Goal: Task Accomplishment & Management: Manage account settings

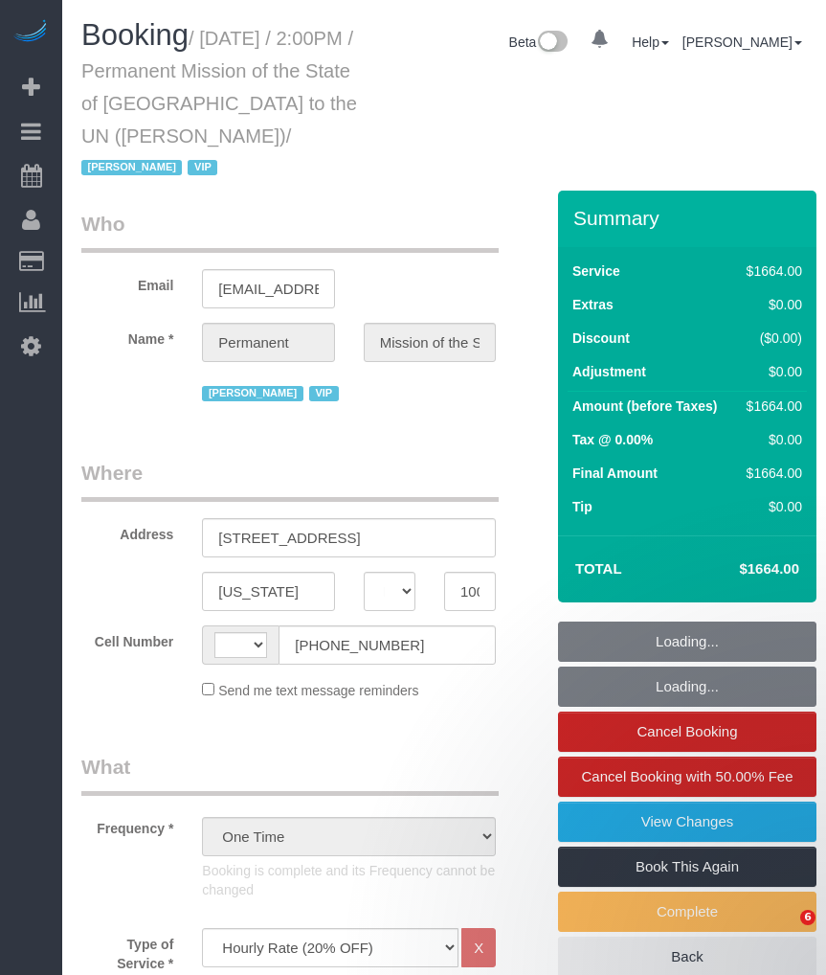
select select "NY"
select select "2"
select select "780"
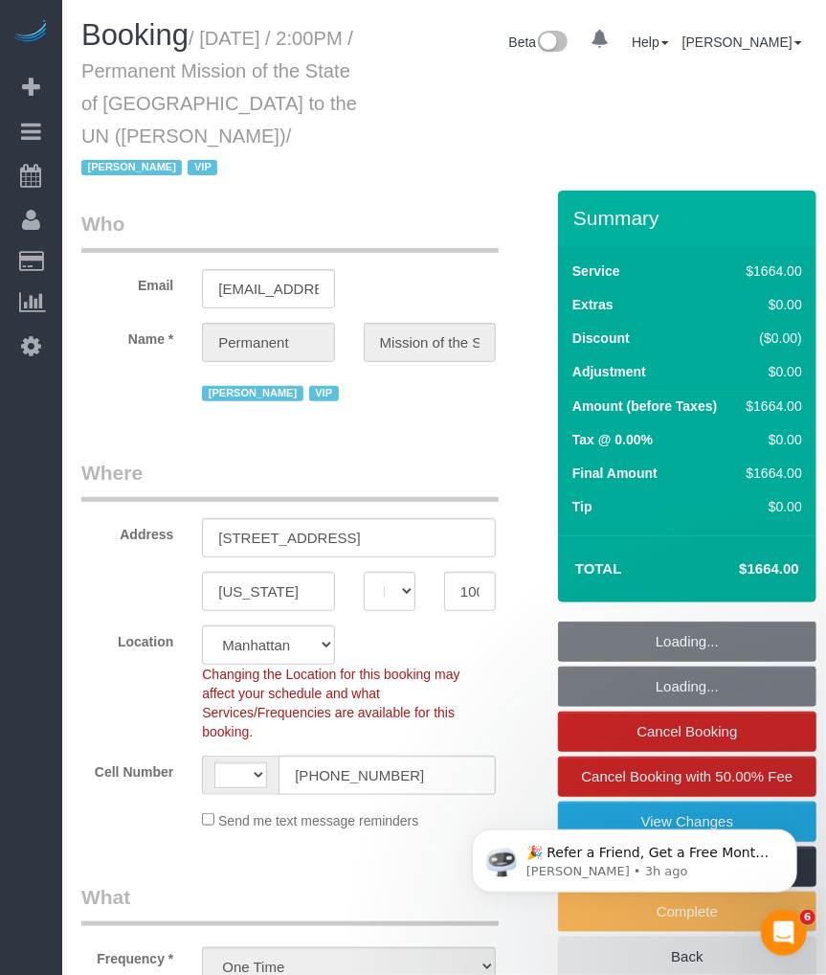
select select "string:[GEOGRAPHIC_DATA]"
select select "object:975"
select select "spot1"
select select "number:89"
select select "number:90"
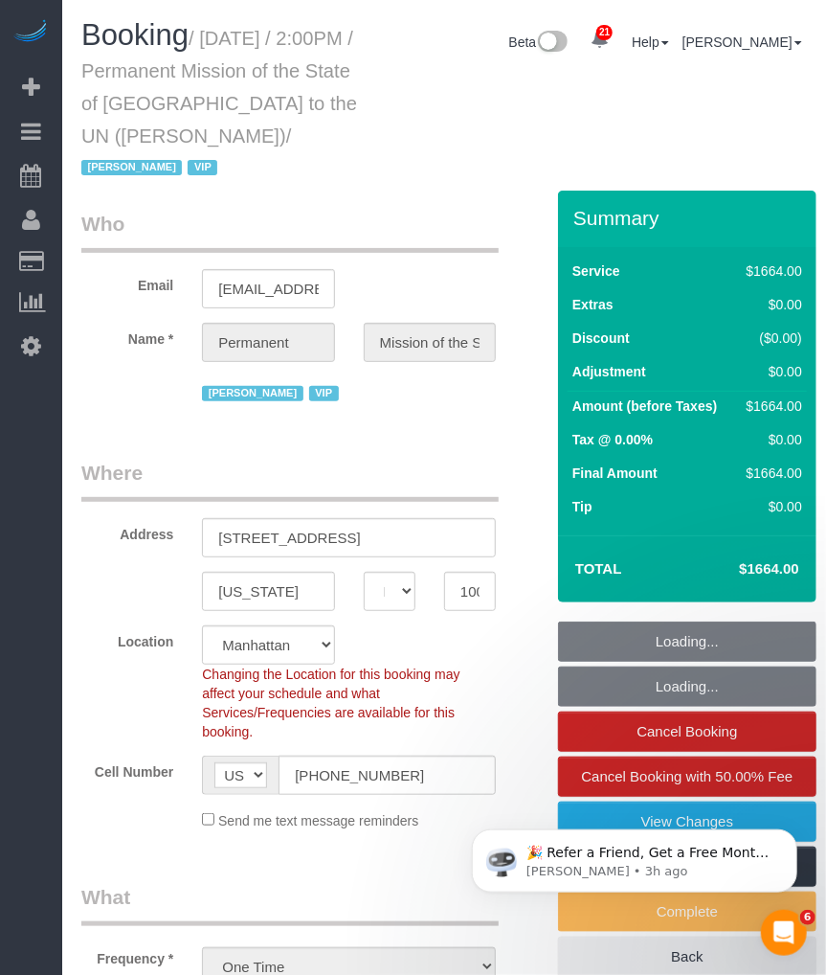
select select "number:15"
select select "number:7"
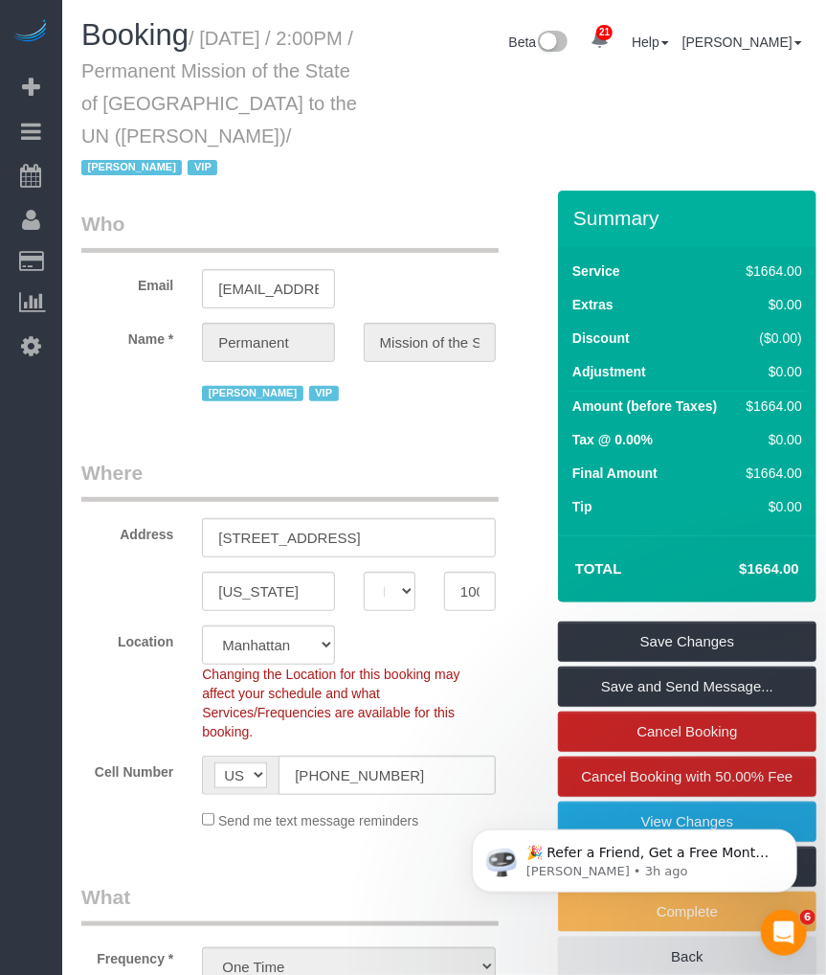
drag, startPoint x: 211, startPoint y: 35, endPoint x: 287, endPoint y: 123, distance: 116.0
click at [287, 123] on h1 "Booking / September 17, 2025 / 2:00PM / Permanent Mission of the State of Qatar…" at bounding box center [223, 100] width 285 height 163
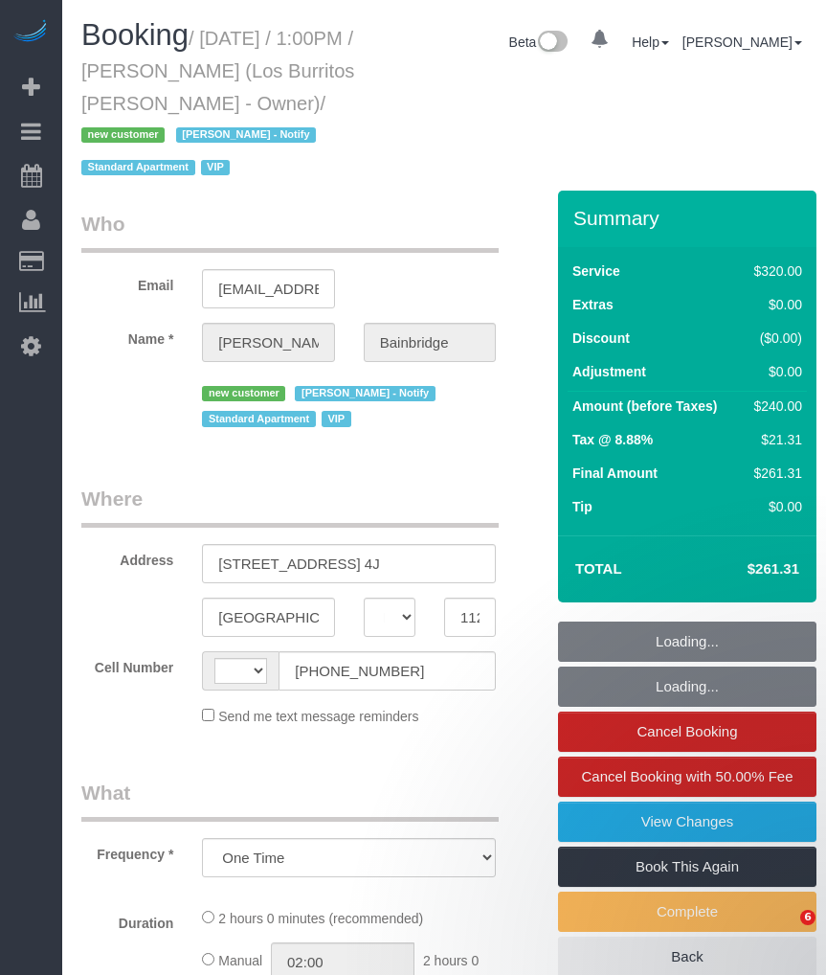
select select "NY"
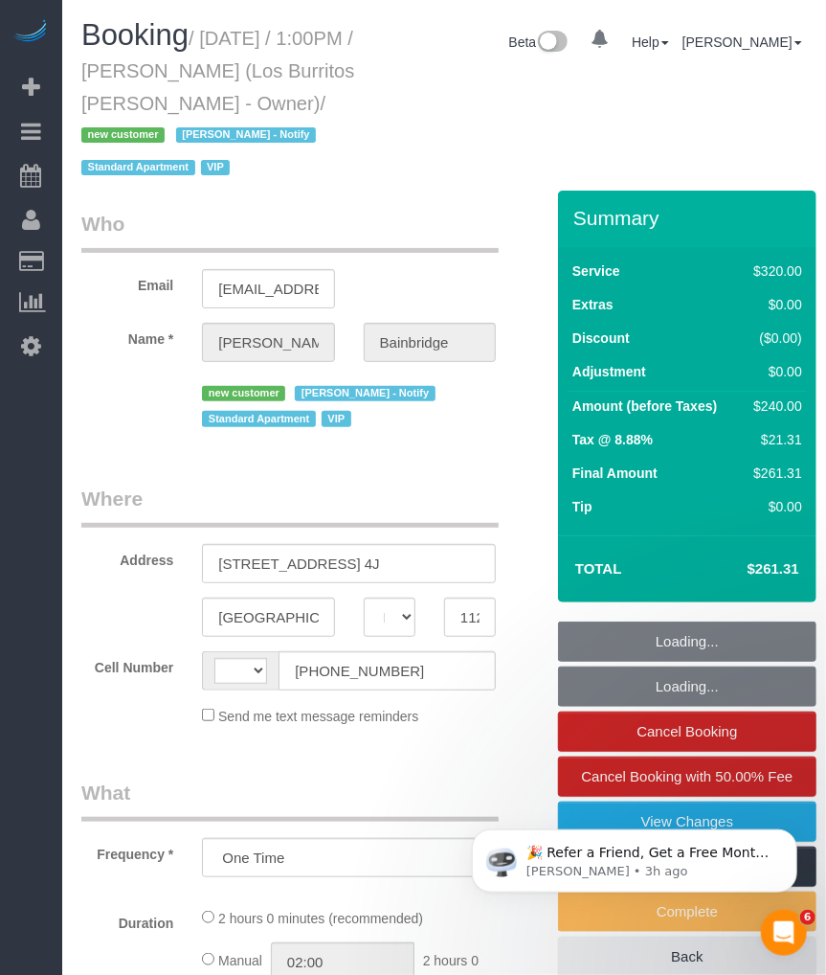
select select "string:stripe-pm_1S41pe4VGloSiKo7DXQ3GHKL"
select select "number:89"
select select "number:90"
select select "number:14"
select select "number:5"
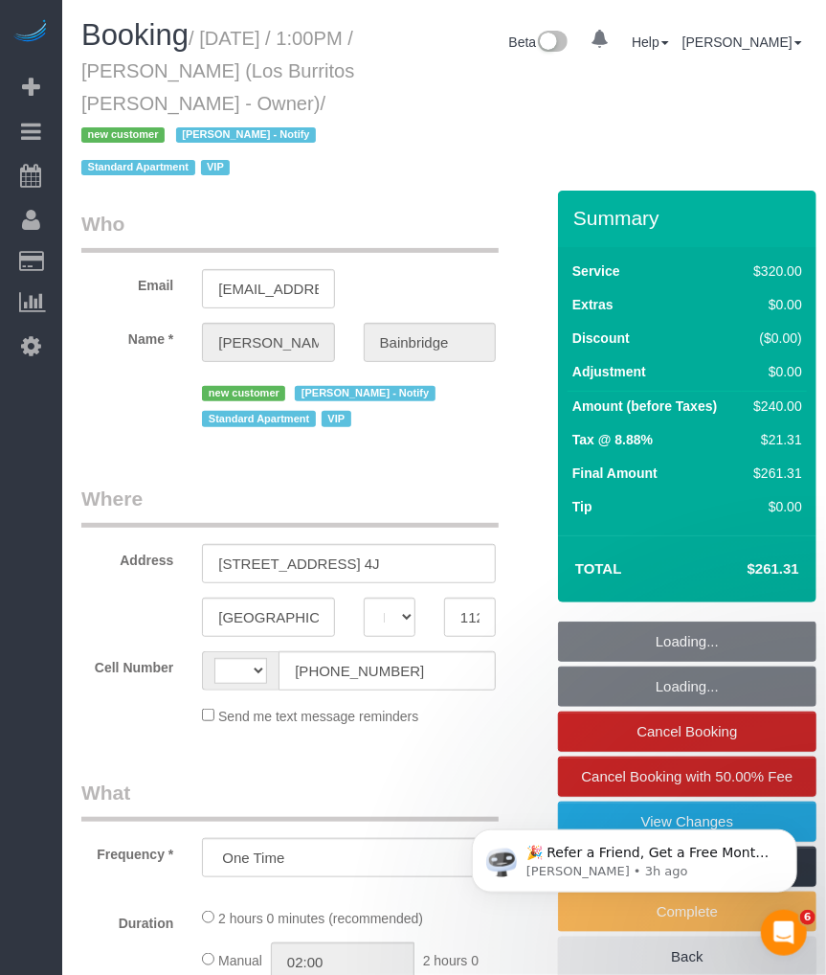
select select "string:US"
select select "2"
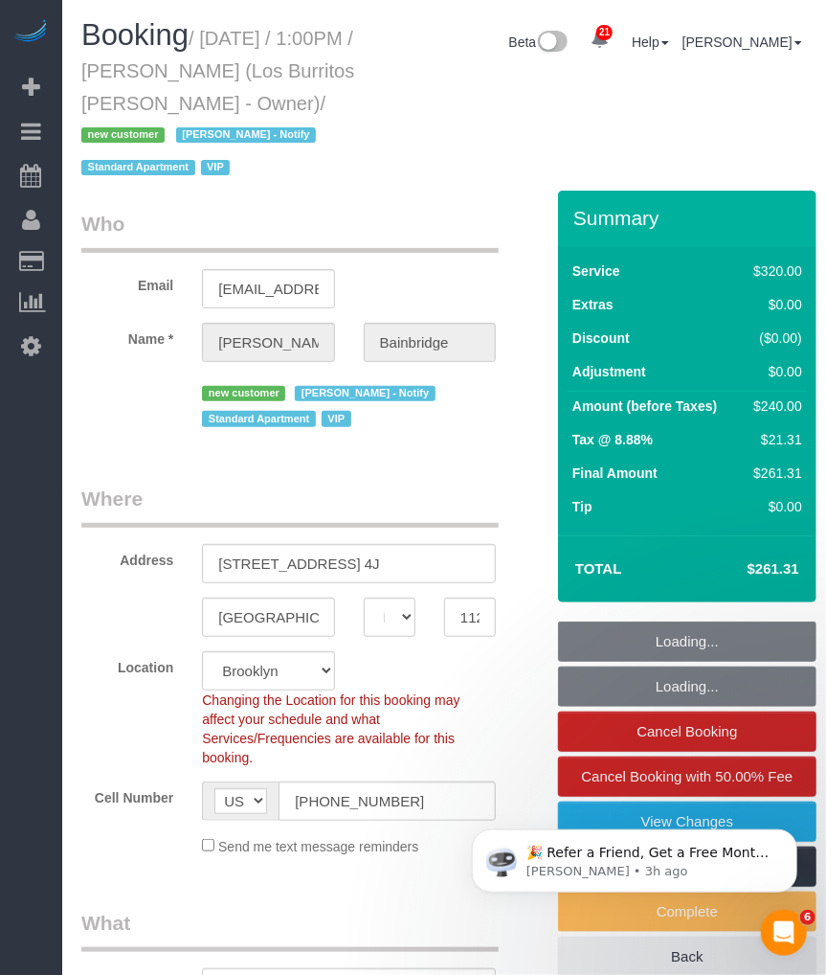
select select "spot1"
select select "object:1108"
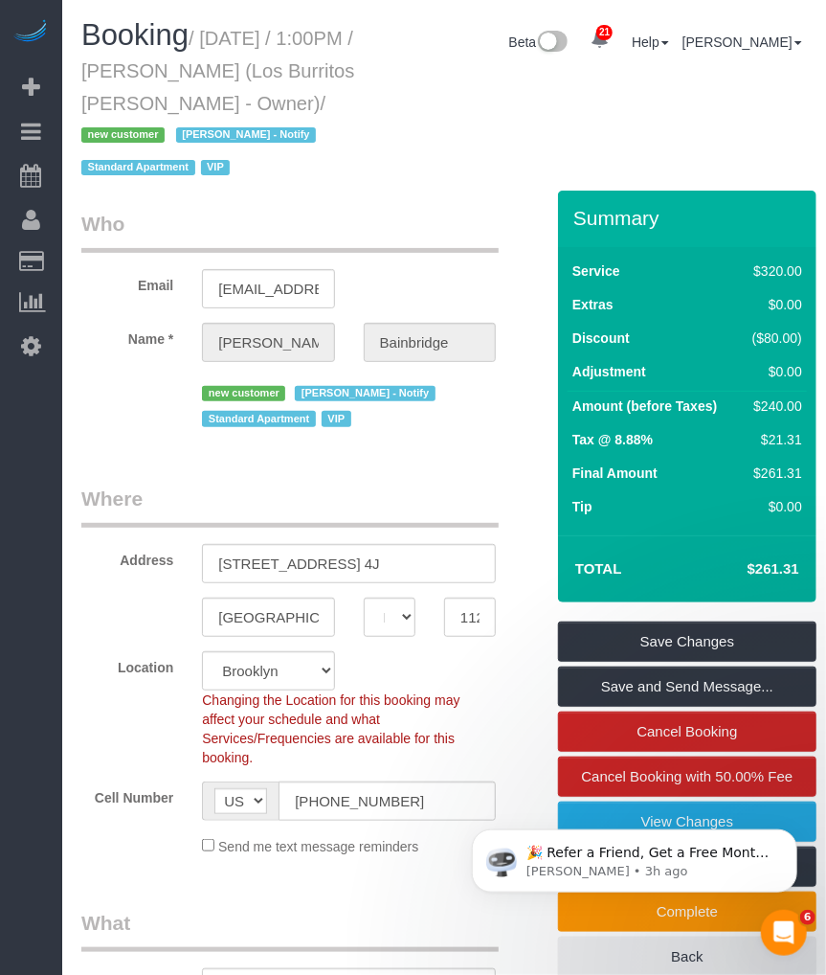
drag, startPoint x: 223, startPoint y: 41, endPoint x: 339, endPoint y: 107, distance: 133.4
click at [339, 107] on small "/ September 18, 2025 / 1:00PM / Julia Bainbridge (Los Burritos Juarez - Owner) …" at bounding box center [217, 103] width 273 height 151
copy small "September 18, 2025 / 1:00PM / Julia Bainbridge (Los Burritos Juarez - Owner)"
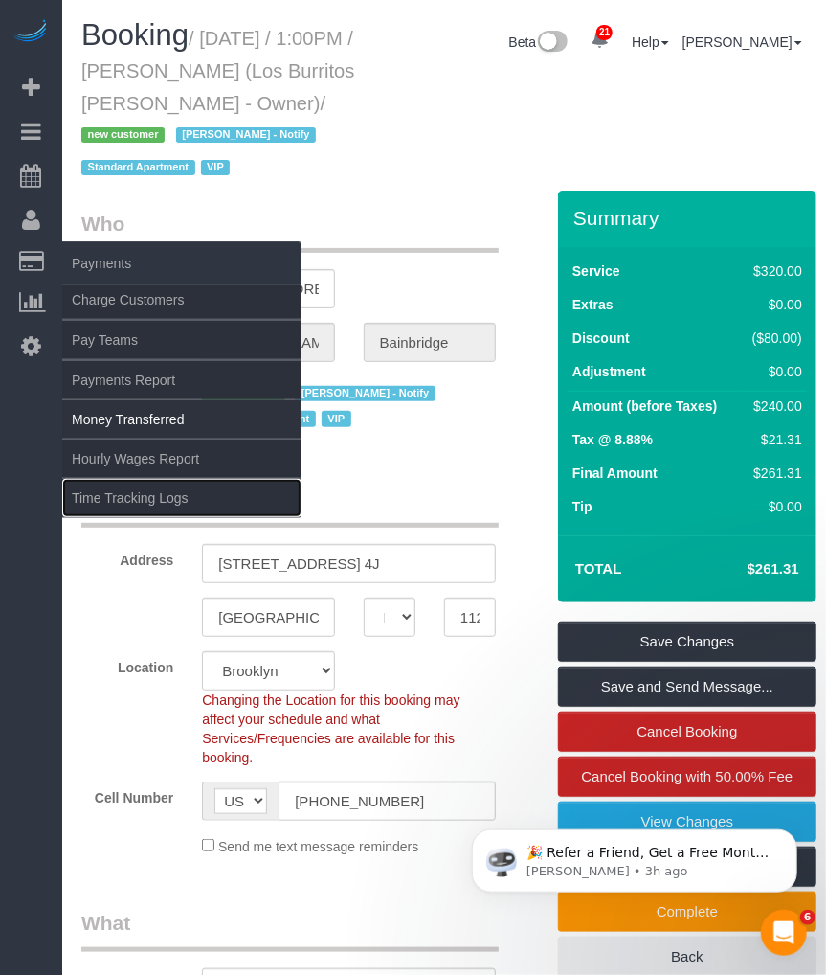
drag, startPoint x: 109, startPoint y: 495, endPoint x: 240, endPoint y: 441, distance: 141.7
click at [109, 495] on link "Time Tracking Logs" at bounding box center [181, 498] width 239 height 38
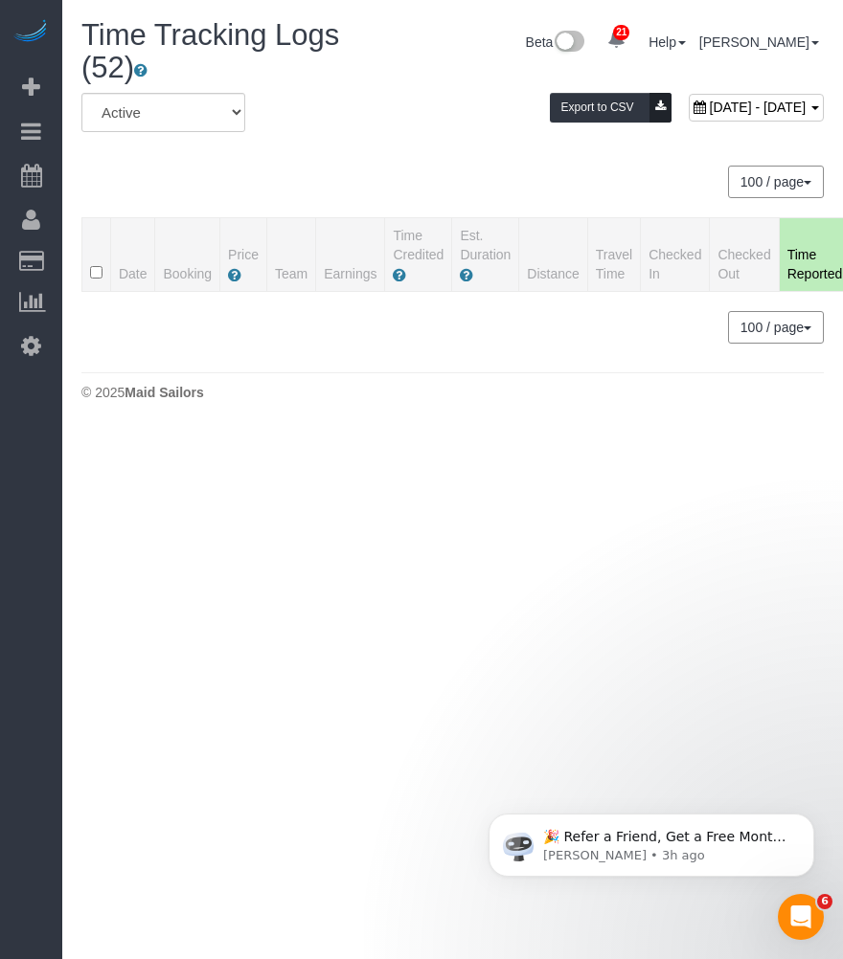
click at [331, 146] on div "All Active Archived September 18, 2025 - September 18, 2025 Export to CSV" at bounding box center [452, 120] width 771 height 54
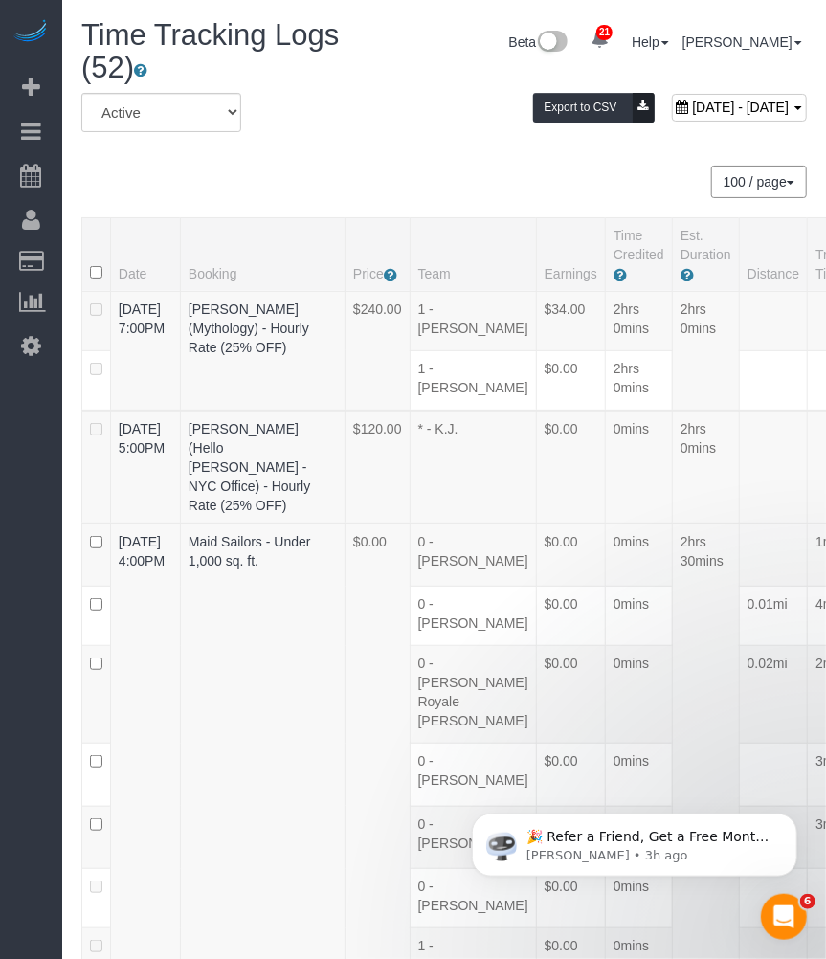
scroll to position [1774, 0]
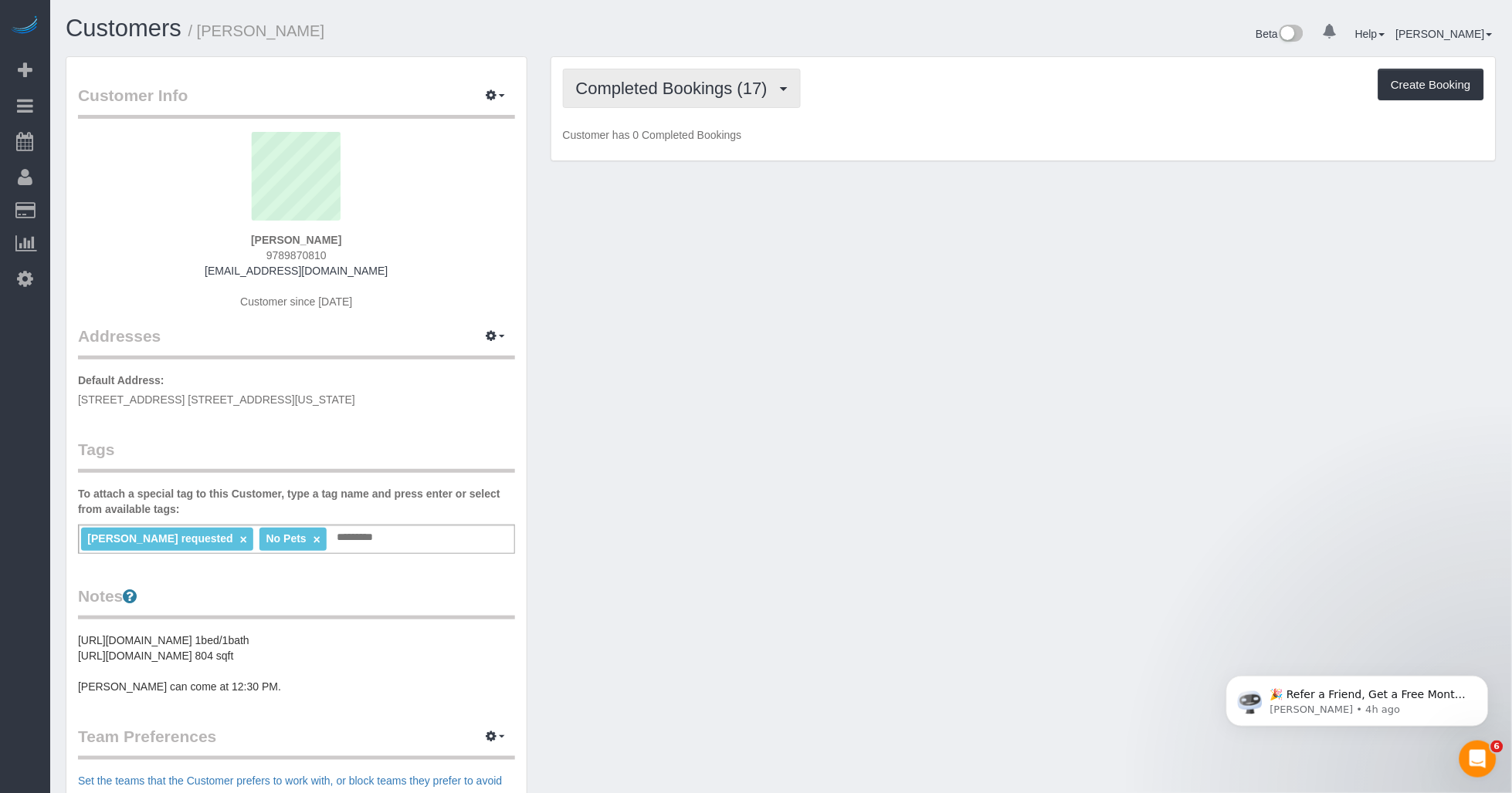
click at [673, 88] on span "Completed Bookings (17)" at bounding box center [675, 89] width 199 height 19
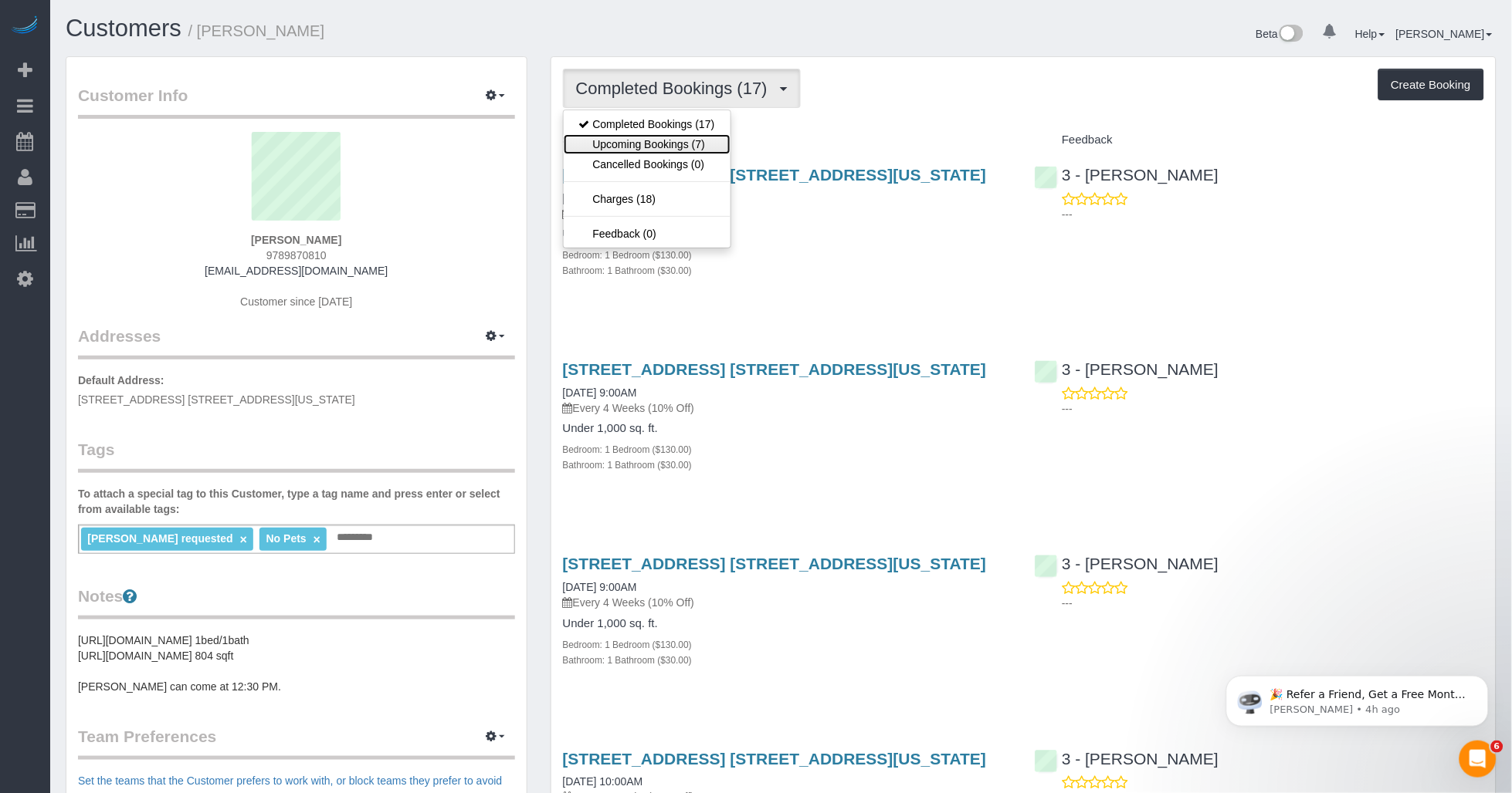
click at [660, 136] on link "Upcoming Bookings (7)" at bounding box center [647, 144] width 167 height 20
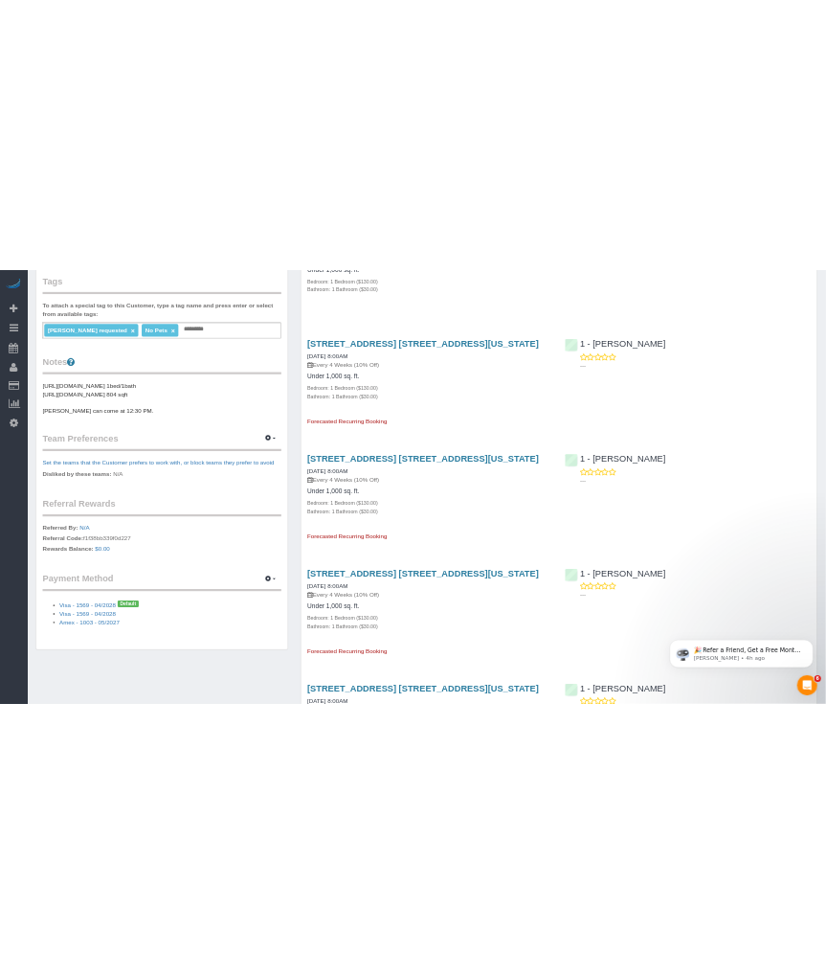
scroll to position [106, 0]
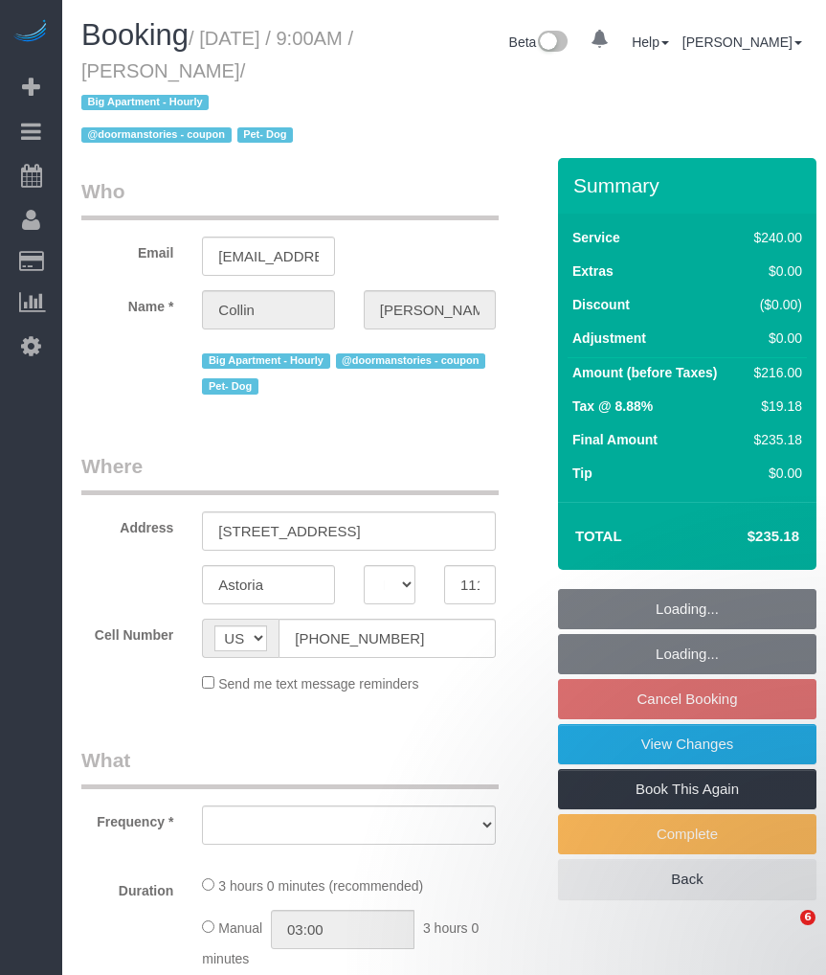
select select "NY"
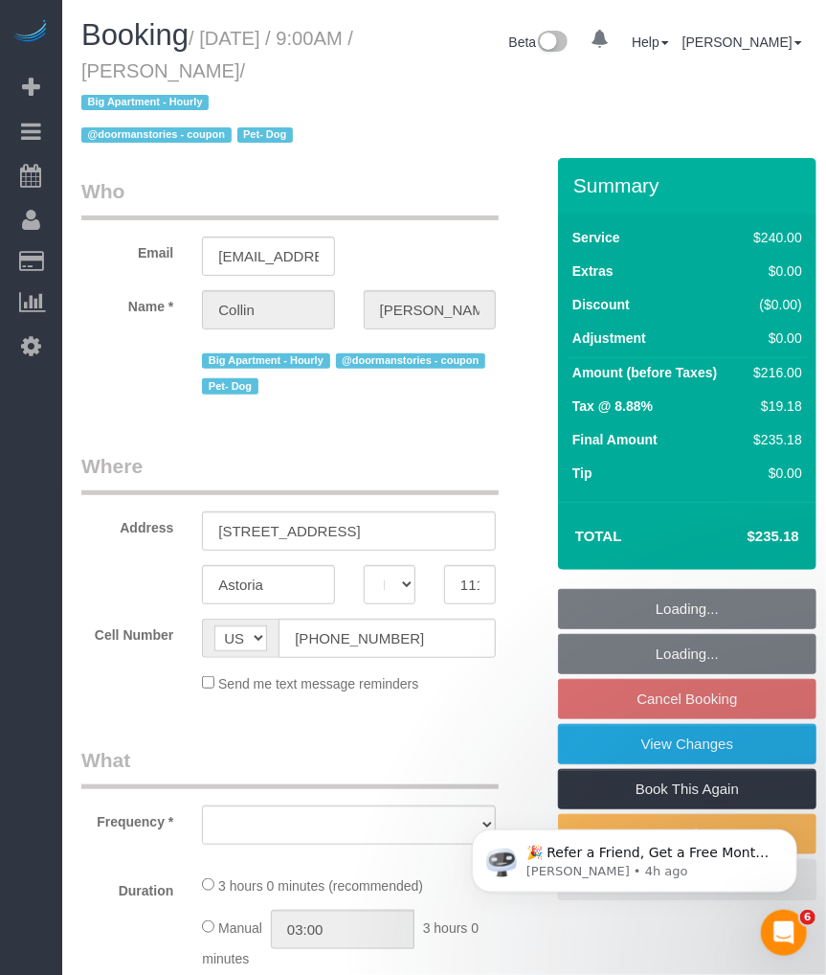
select select "string:stripe-pm_1QblGR4VGloSiKo7sLt2stnw"
select select "number:56"
select select "number:76"
select select "number:13"
select select "number:5"
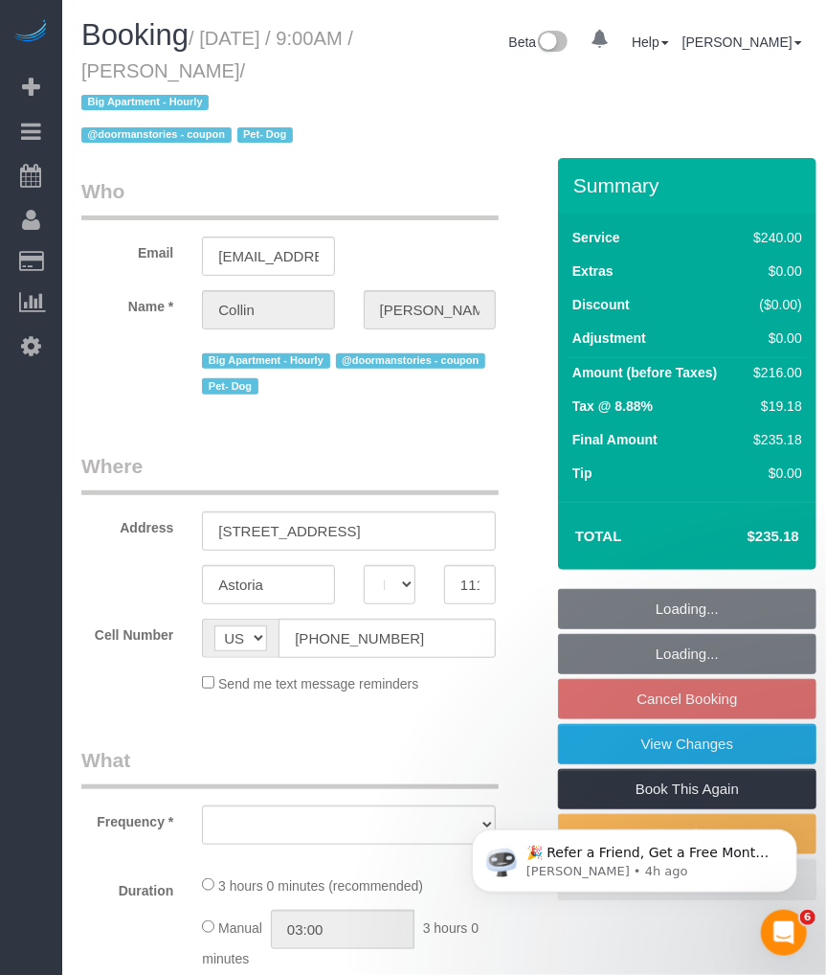
select select "object:950"
select select "spot2"
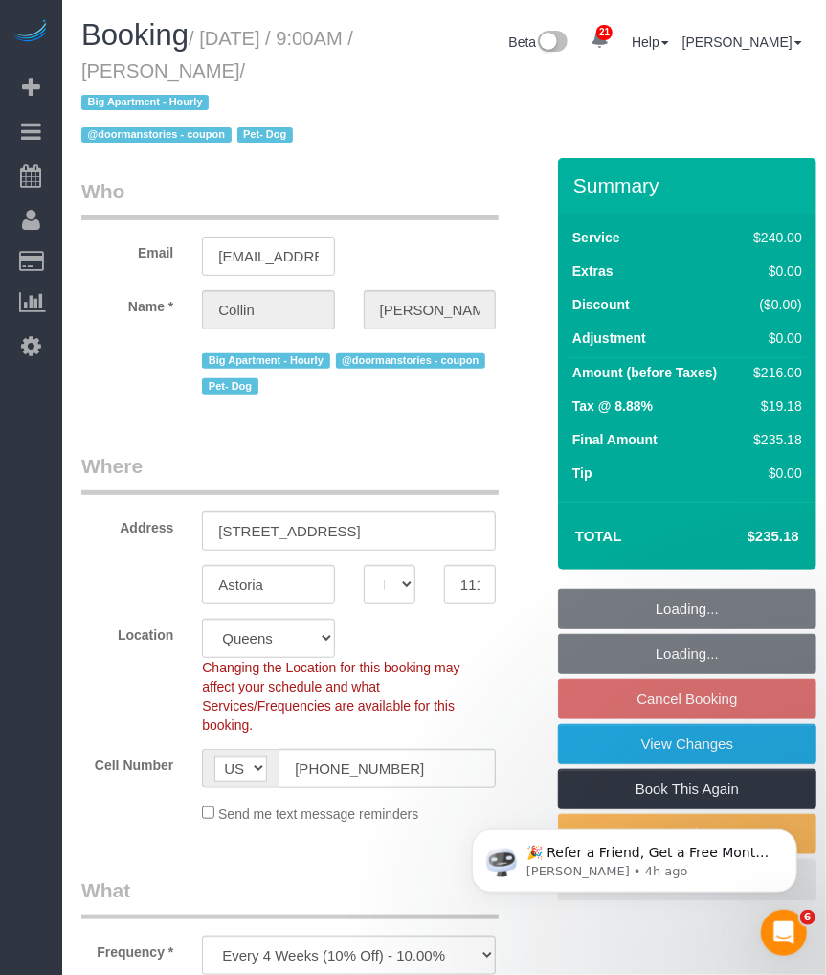
select select "180"
select select "object:1458"
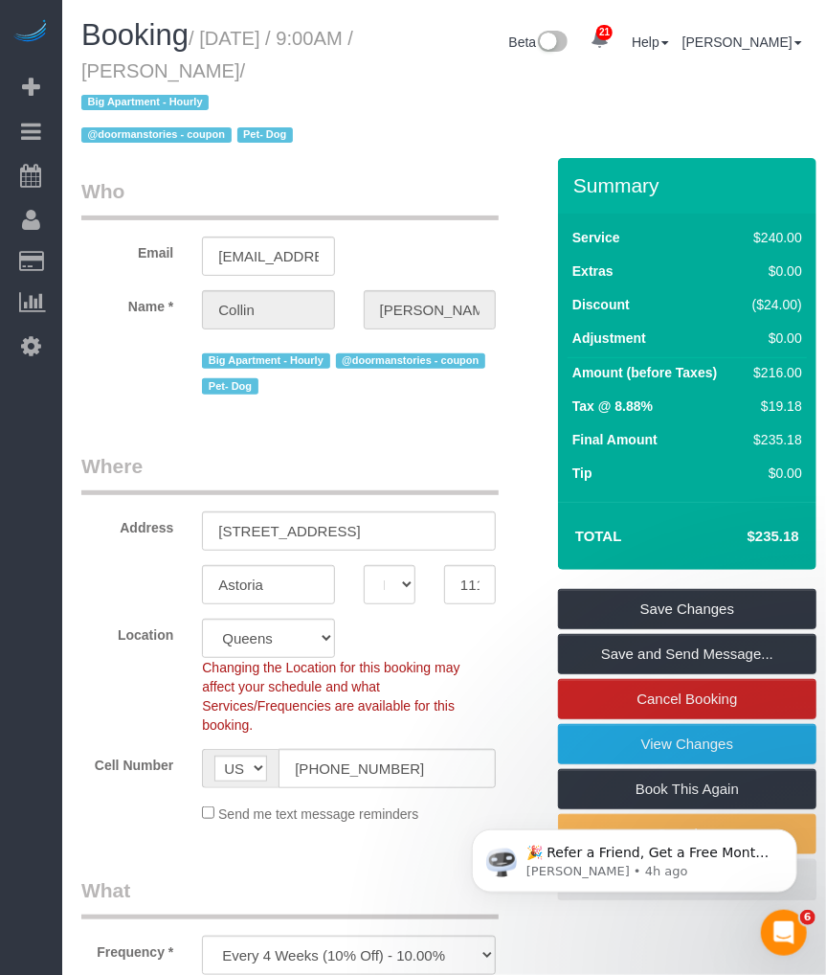
drag, startPoint x: 178, startPoint y: 70, endPoint x: 309, endPoint y: 81, distance: 131.7
click at [309, 81] on h1 "Booking / October 08, 2025 / 9:00AM / Collin Kornfeind / Big Apartment - Hourly…" at bounding box center [223, 84] width 285 height 130
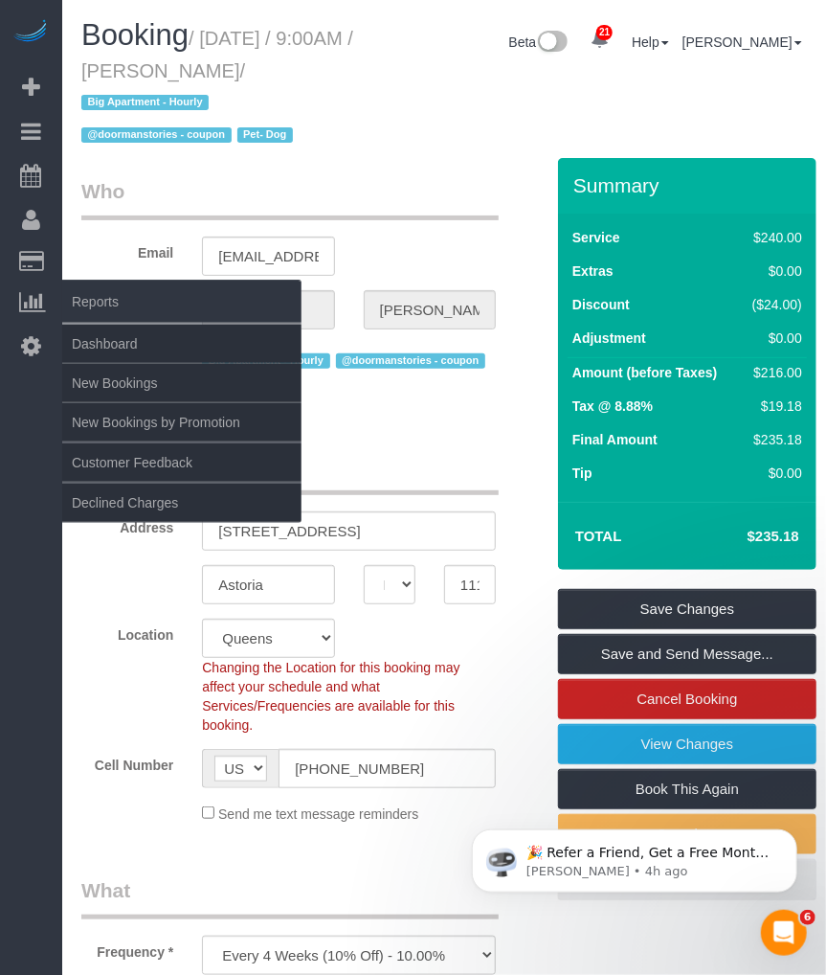
copy small "[PERSON_NAME]"
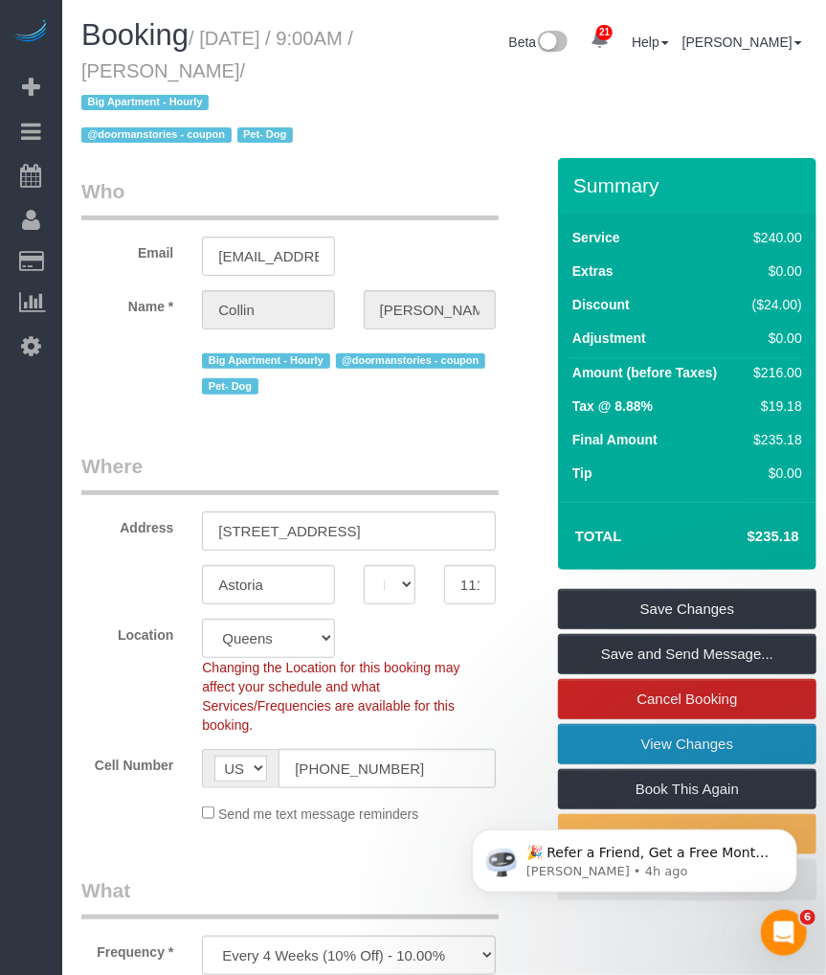
click at [628, 748] on link "View Changes" at bounding box center [687, 744] width 259 height 40
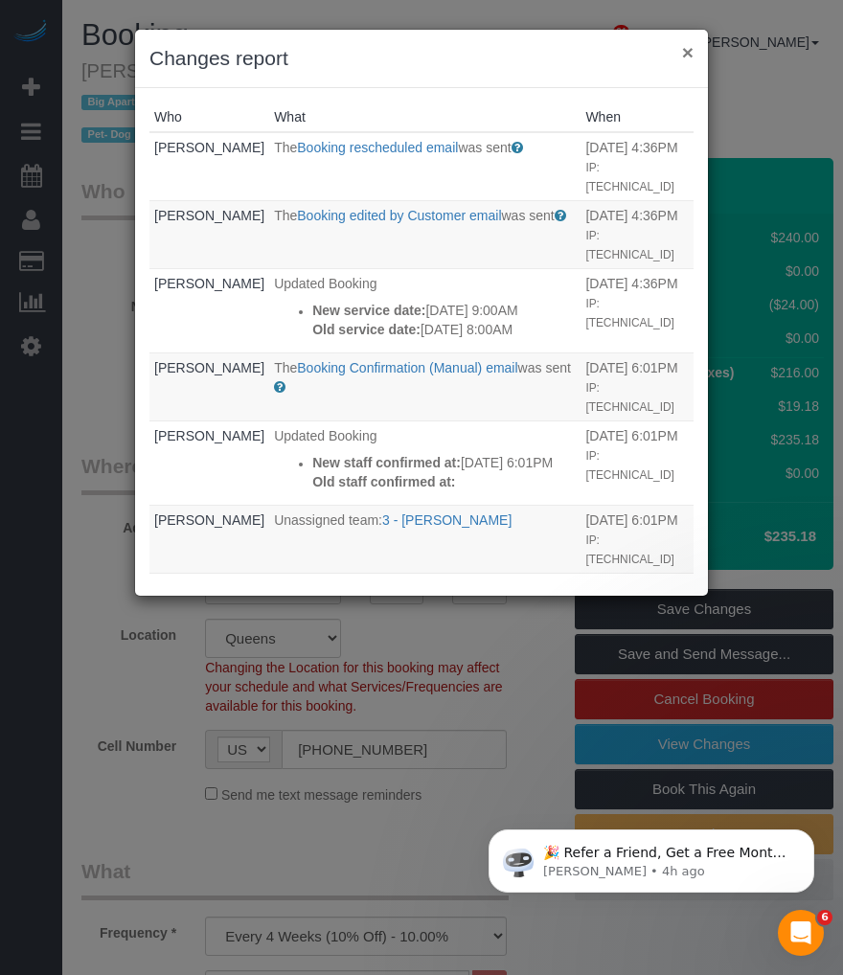
click at [689, 46] on button "×" at bounding box center [687, 52] width 11 height 20
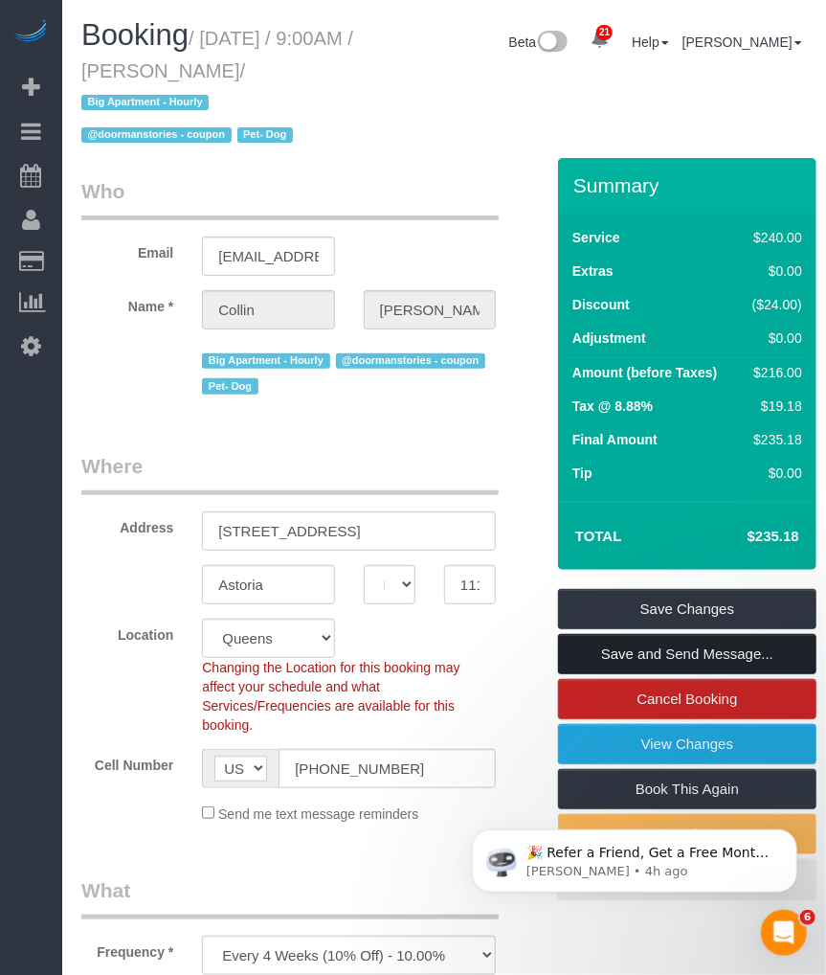
click at [617, 656] on link "Save and Send Message..." at bounding box center [687, 654] width 259 height 40
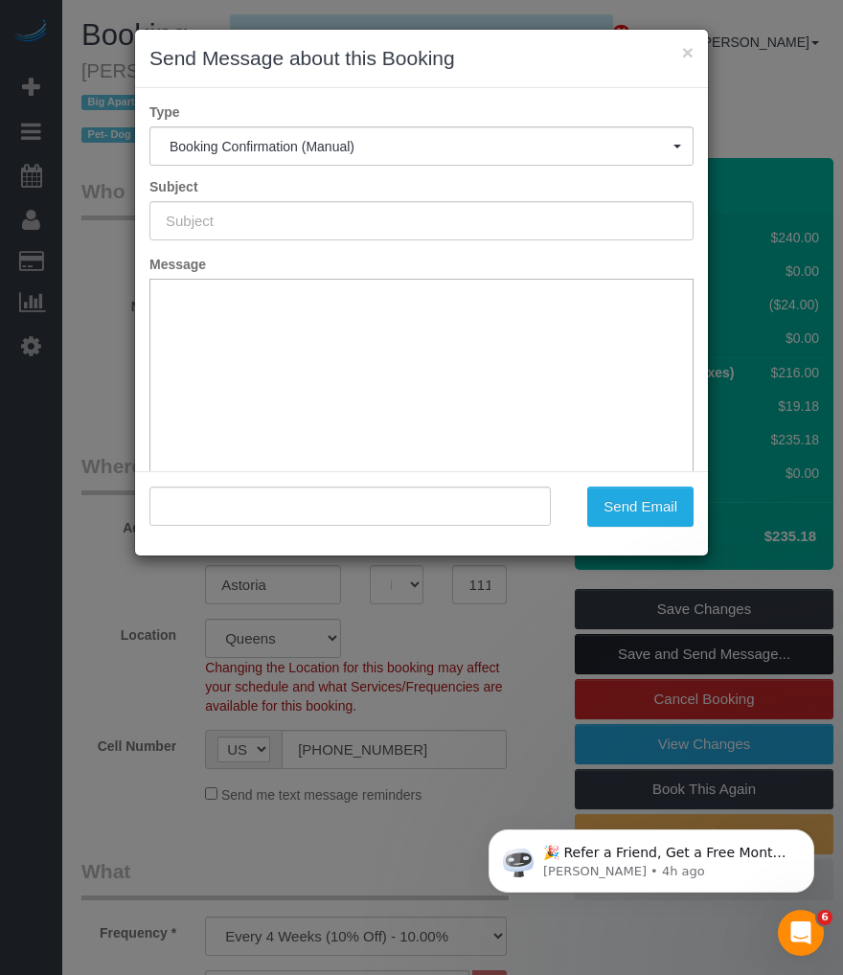
type input "Cleaning Confirmed for 10/08/2025 at 9:00am"
type input ""Collin Kornfeind" <collinkornfeind@gmail.com>"
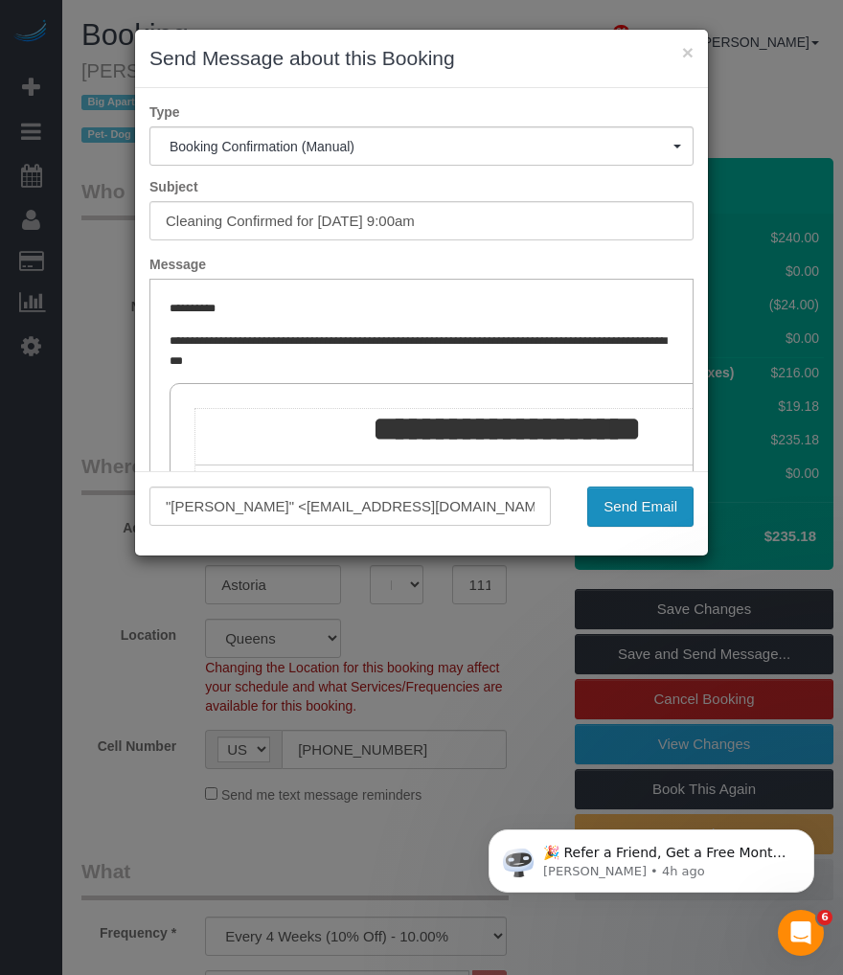
click at [641, 510] on button "Send Email" at bounding box center [640, 506] width 106 height 40
